Goal: Check status: Check status

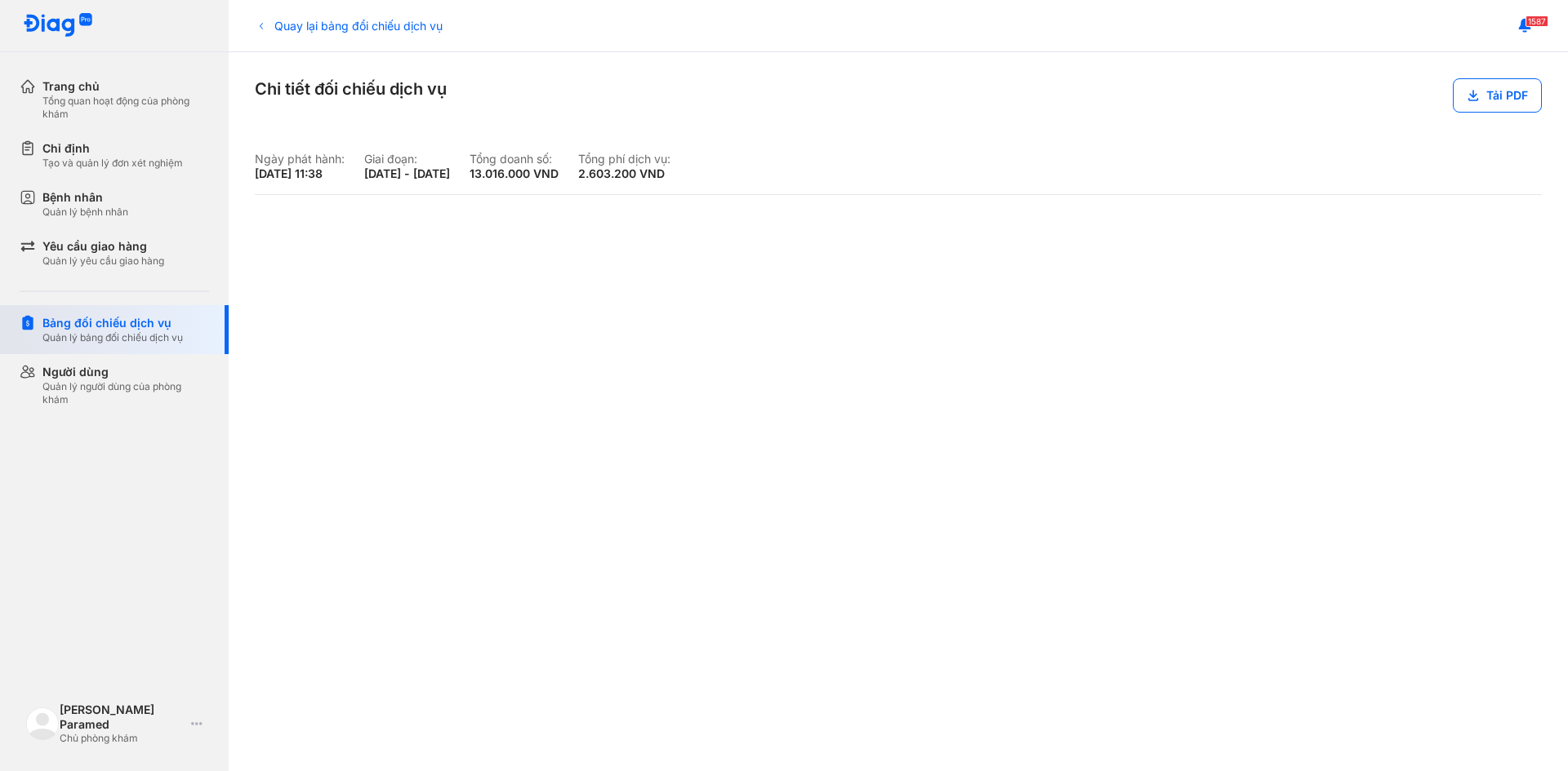
click at [101, 332] on div "Quản lý bảng đối chiếu dịch vụ" at bounding box center [113, 338] width 141 height 13
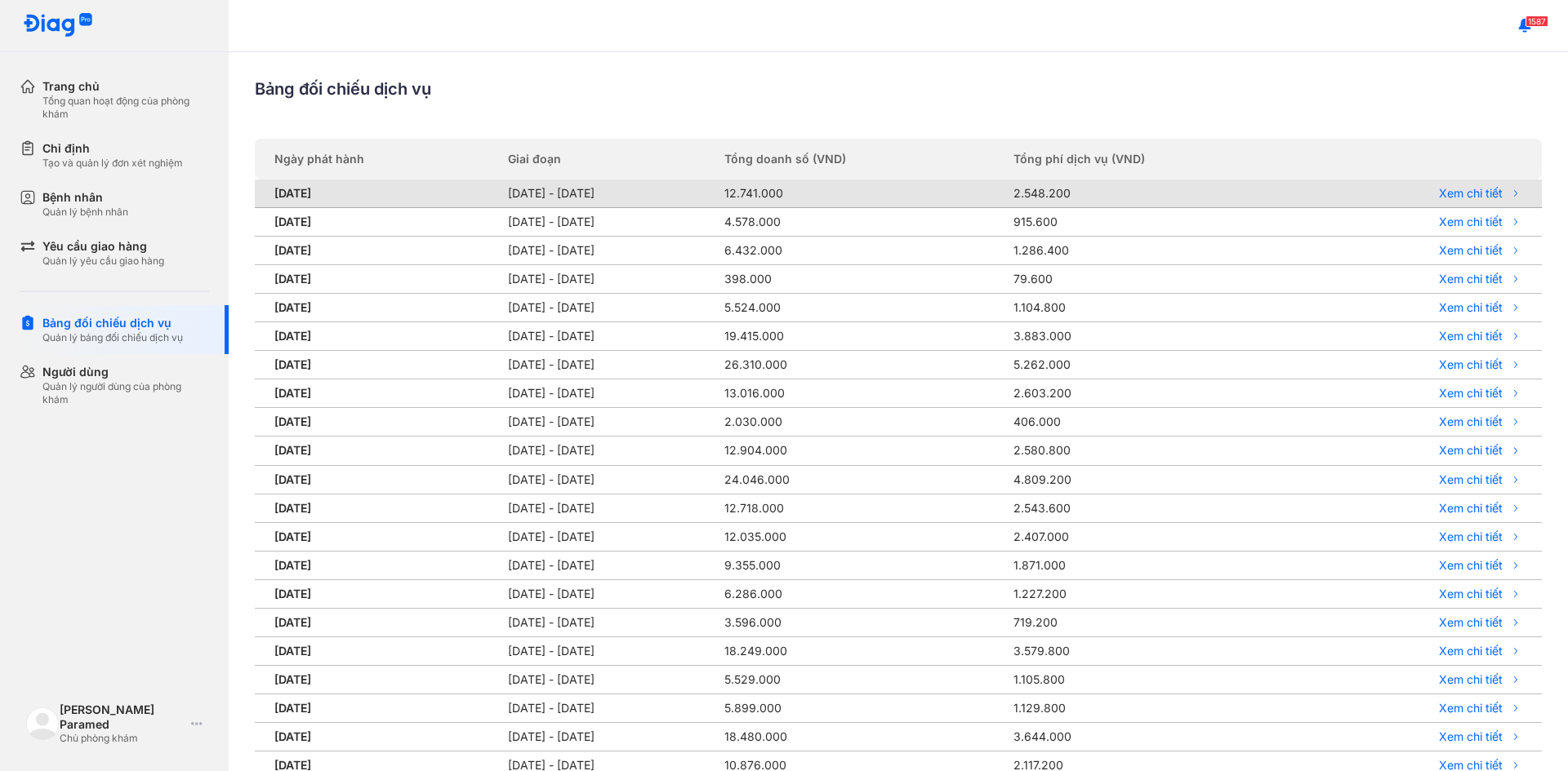
click at [807, 197] on td "12.741.000" at bounding box center [858, 194] width 289 height 28
click at [1490, 194] on link "Xem chi tiết" at bounding box center [1422, 194] width 201 height 15
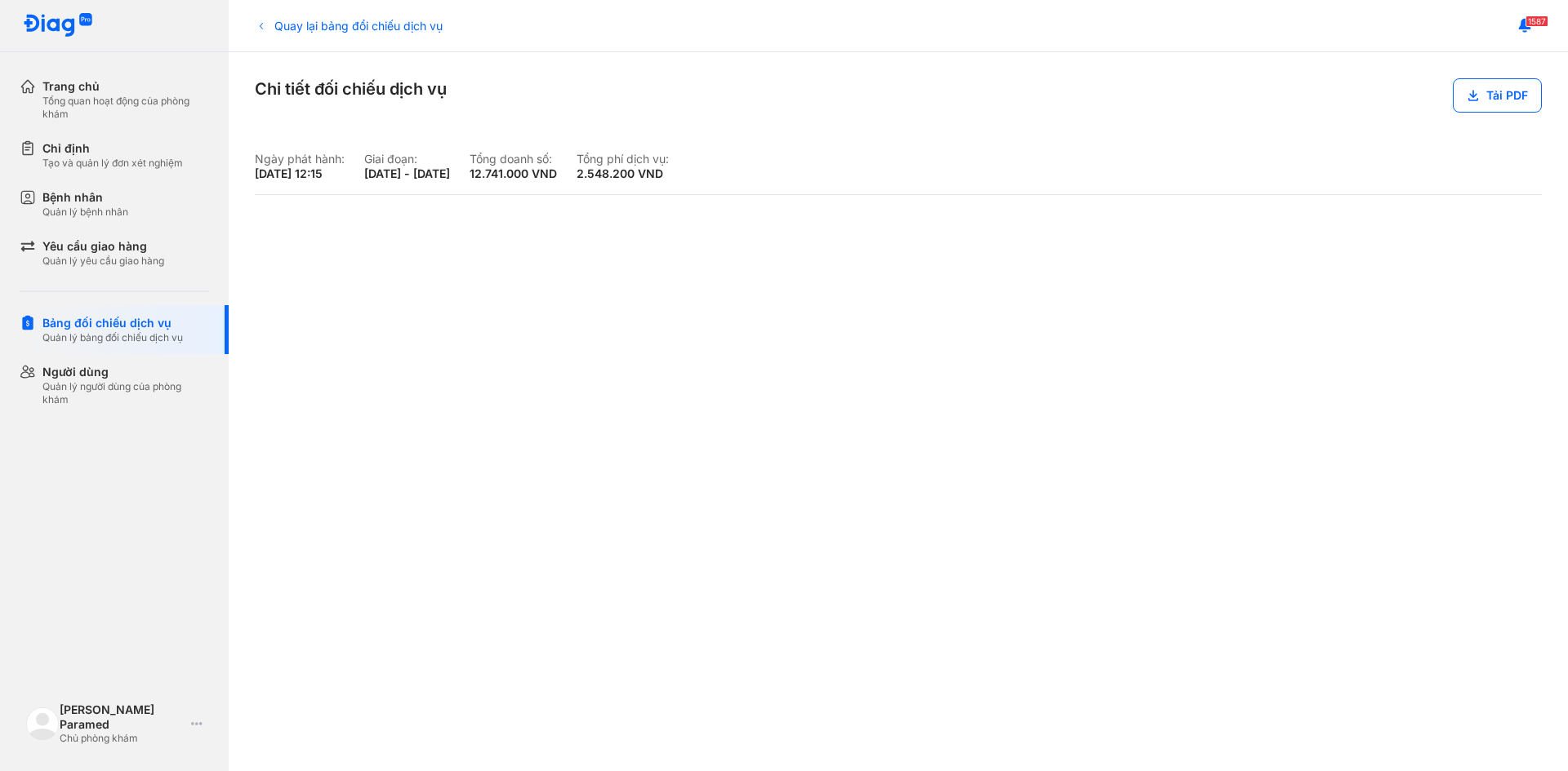
click at [1485, 182] on div "Ngày phát hành: [DATE] 12:15 Giai đoạn: [DATE] - [DATE] [PERSON_NAME] số: 12.74…" at bounding box center [899, 449] width 1287 height 594
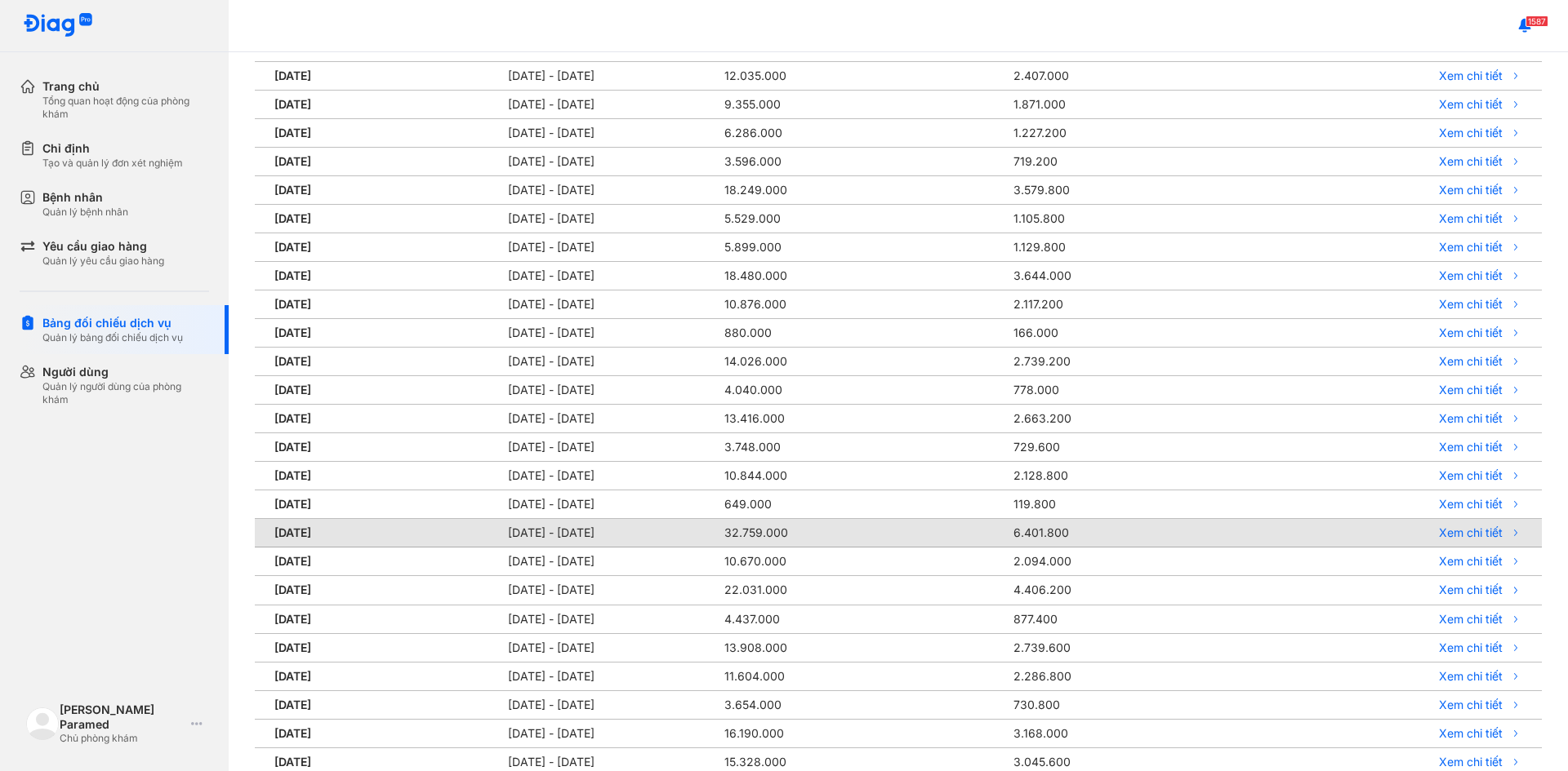
scroll to position [490, 0]
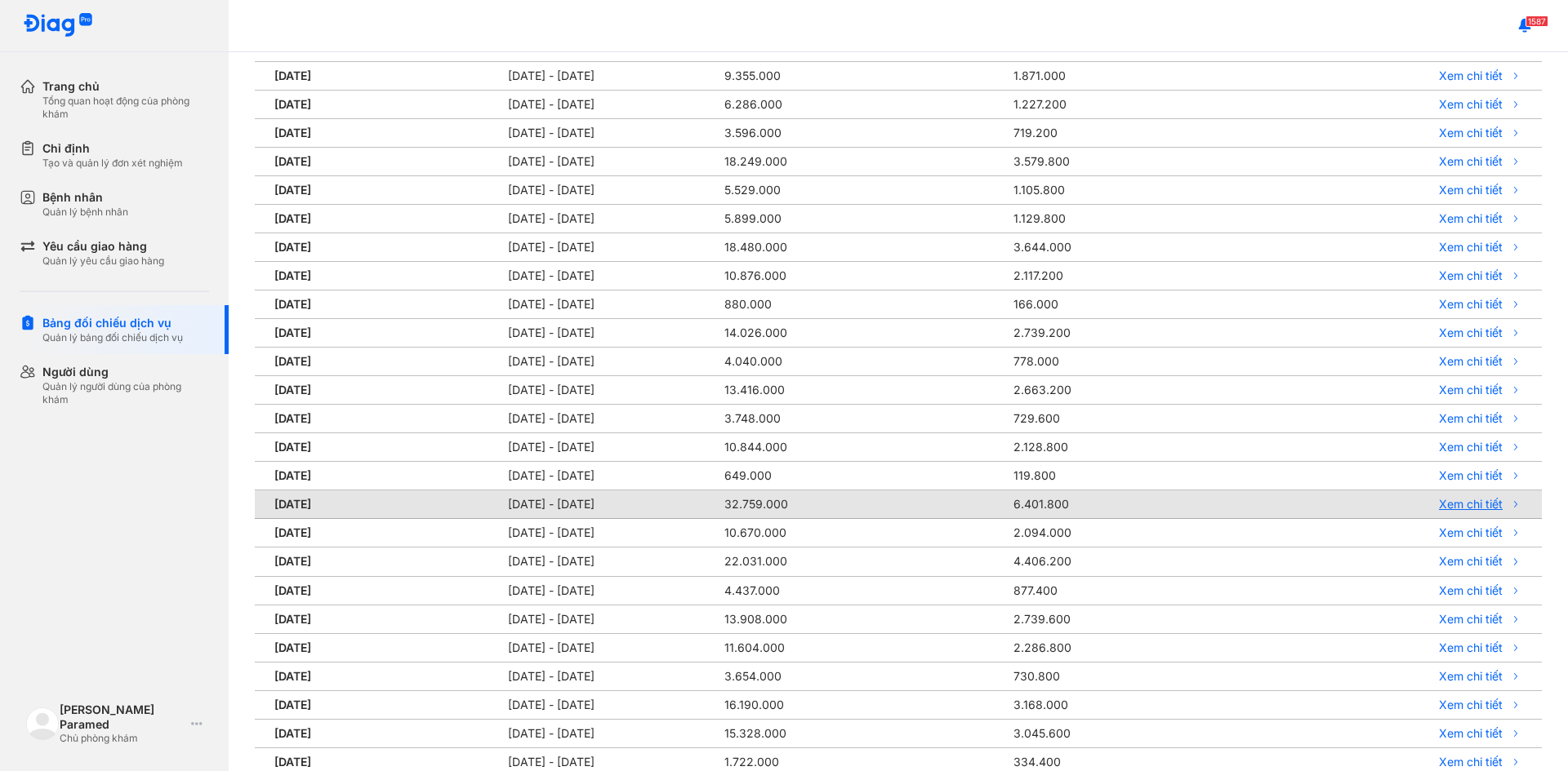
click at [1448, 505] on link "Xem chi tiết" at bounding box center [1422, 504] width 201 height 15
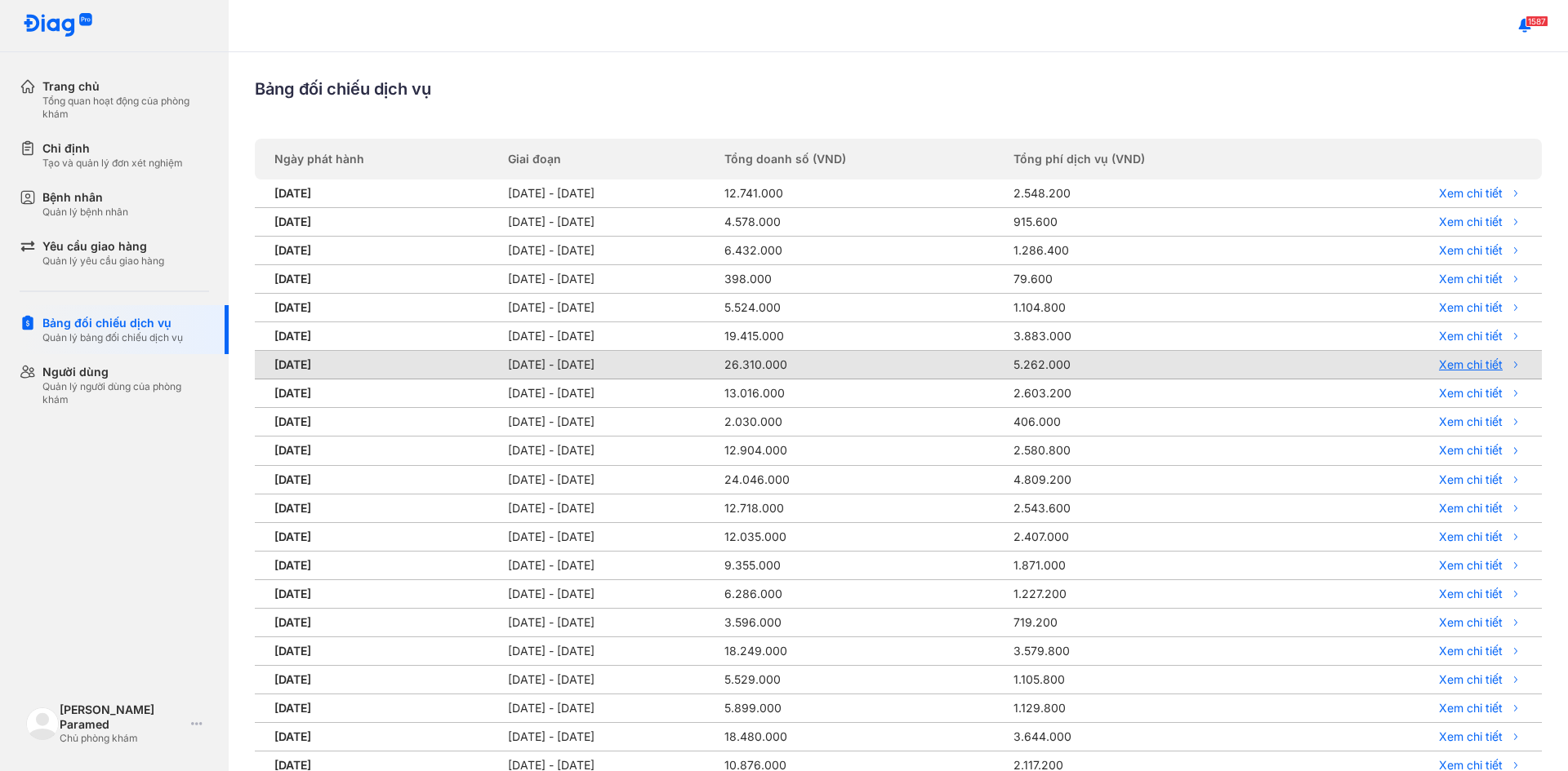
click at [1458, 360] on link "Xem chi tiết" at bounding box center [1422, 365] width 201 height 15
